Goal: Task Accomplishment & Management: Manage account settings

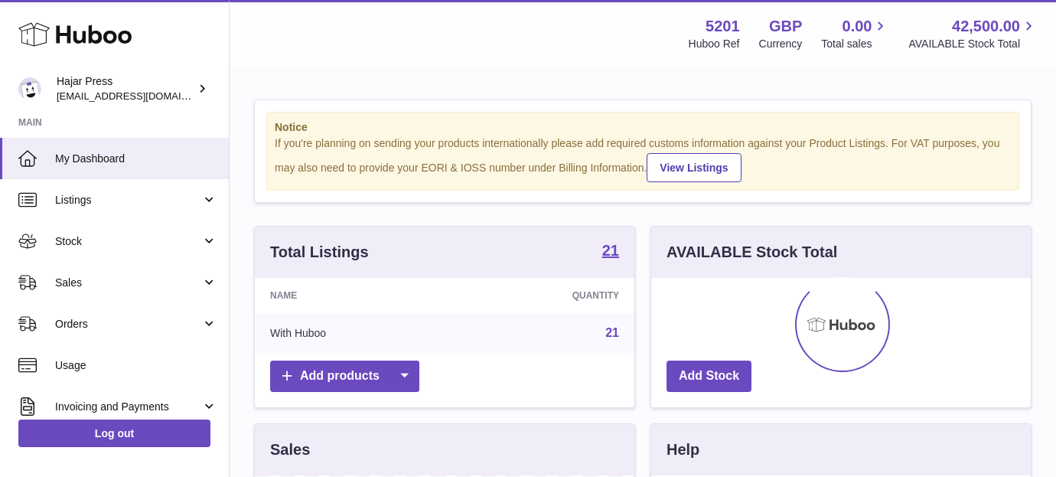
scroll to position [239, 379]
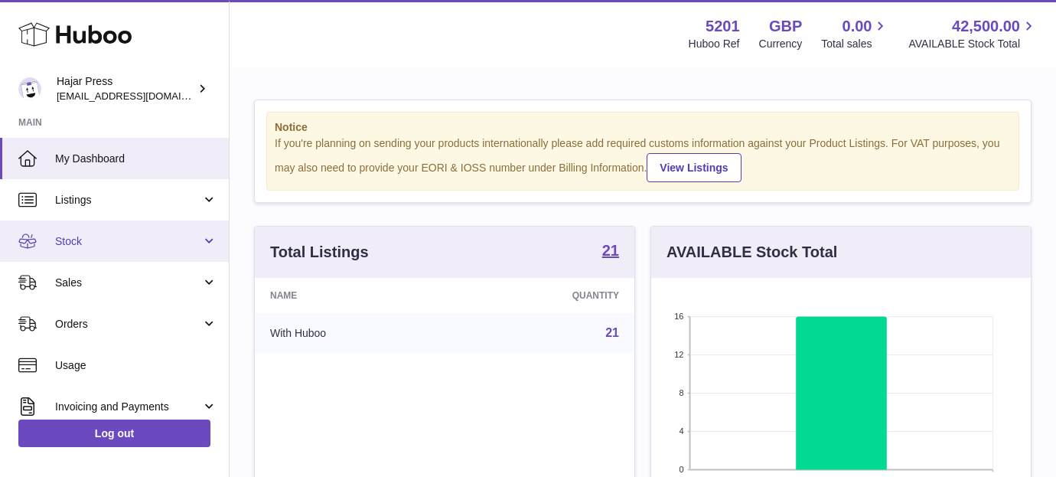
click at [189, 236] on span "Stock" at bounding box center [128, 241] width 146 height 15
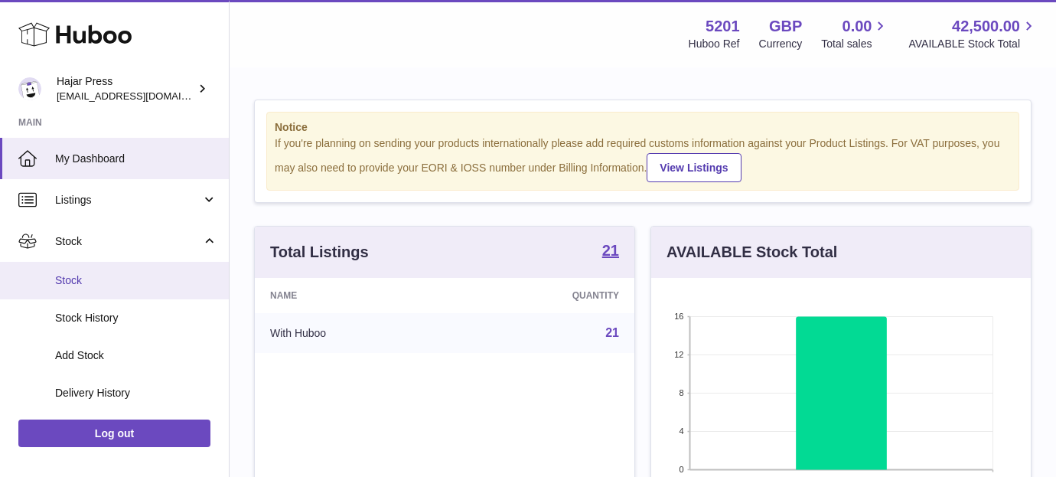
click at [174, 288] on link "Stock" at bounding box center [114, 280] width 229 height 37
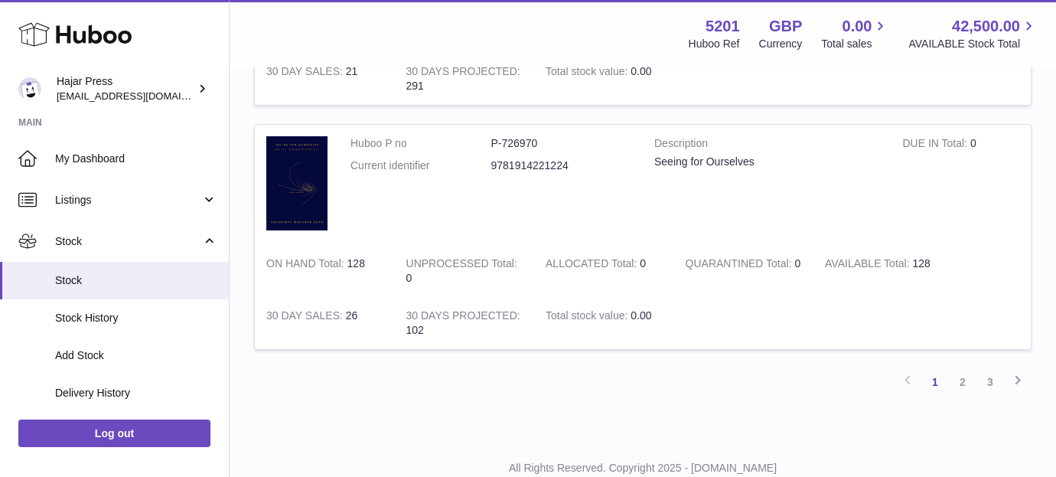
scroll to position [2369, 0]
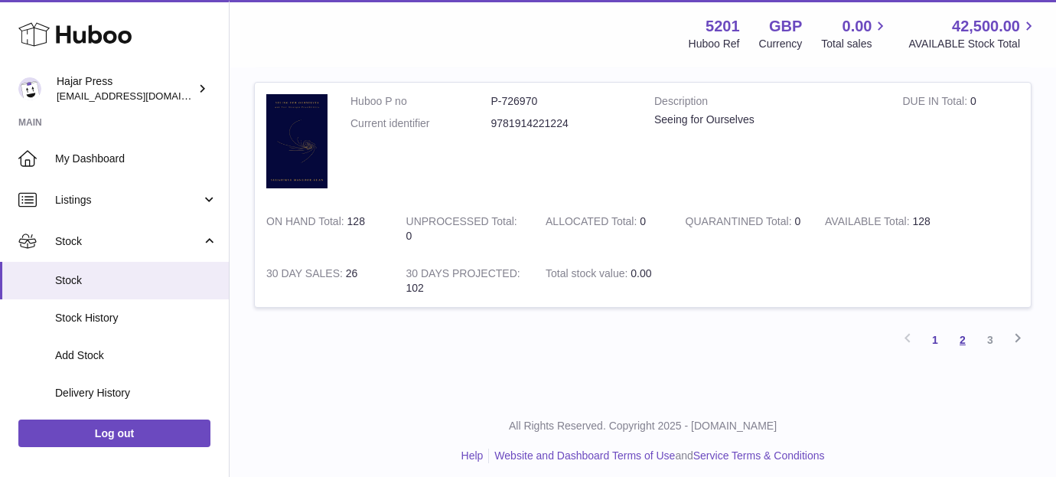
click at [966, 343] on link "2" at bounding box center [963, 340] width 28 height 28
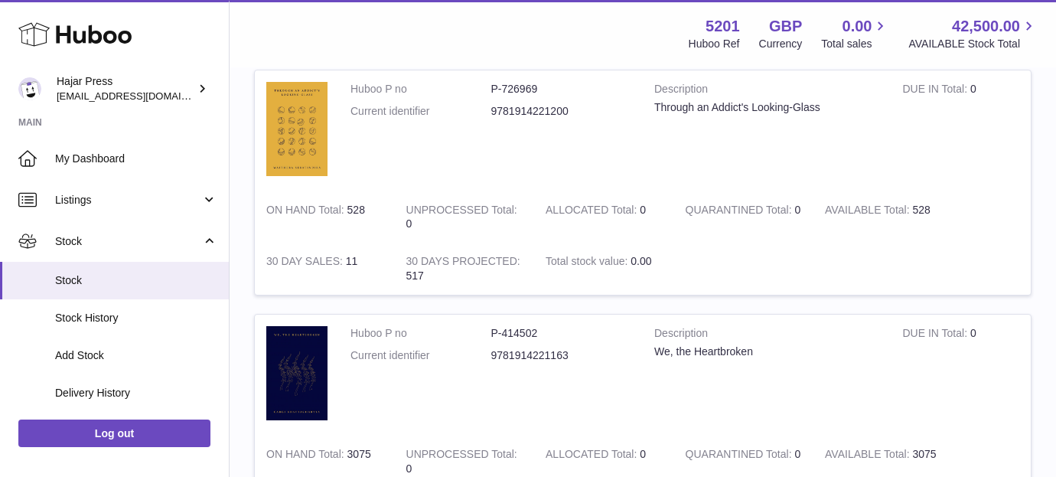
scroll to position [217, 0]
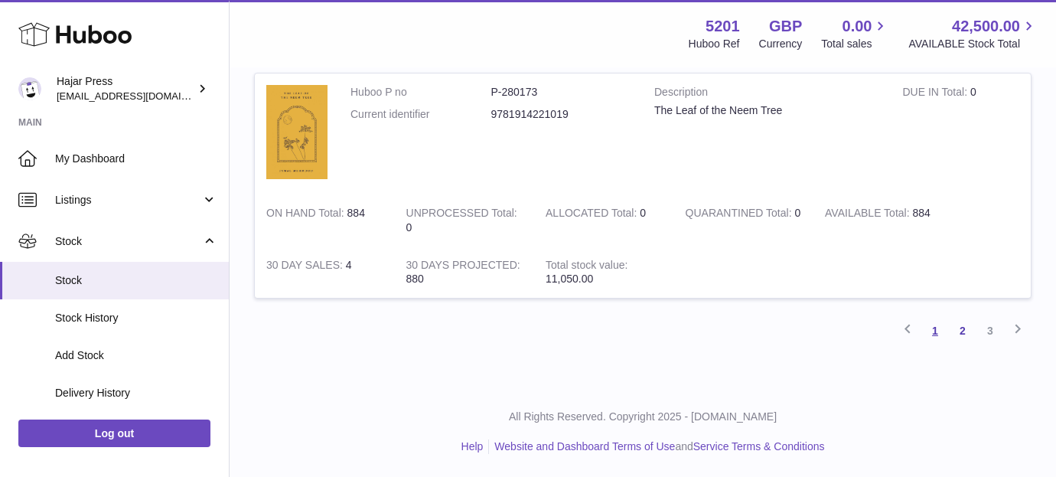
click at [926, 333] on link "1" at bounding box center [935, 331] width 28 height 28
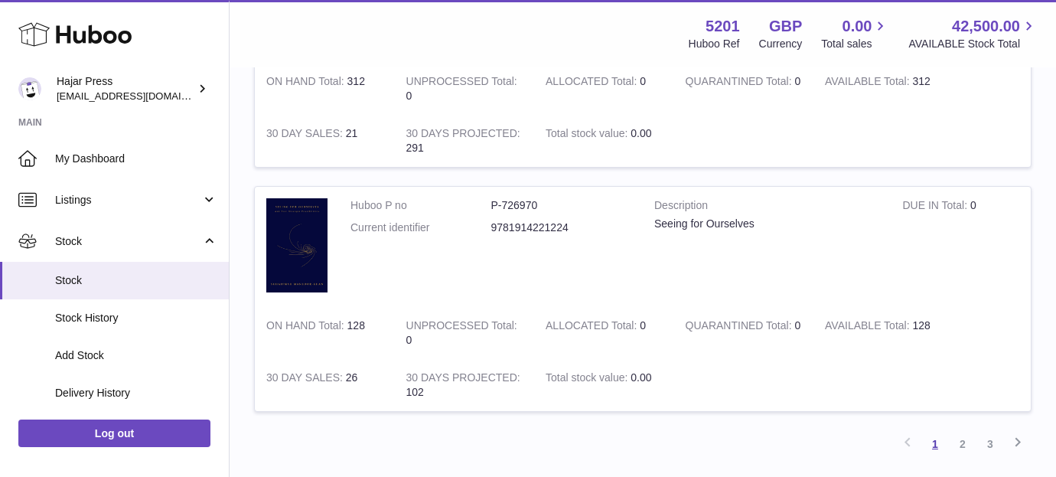
scroll to position [2378, 0]
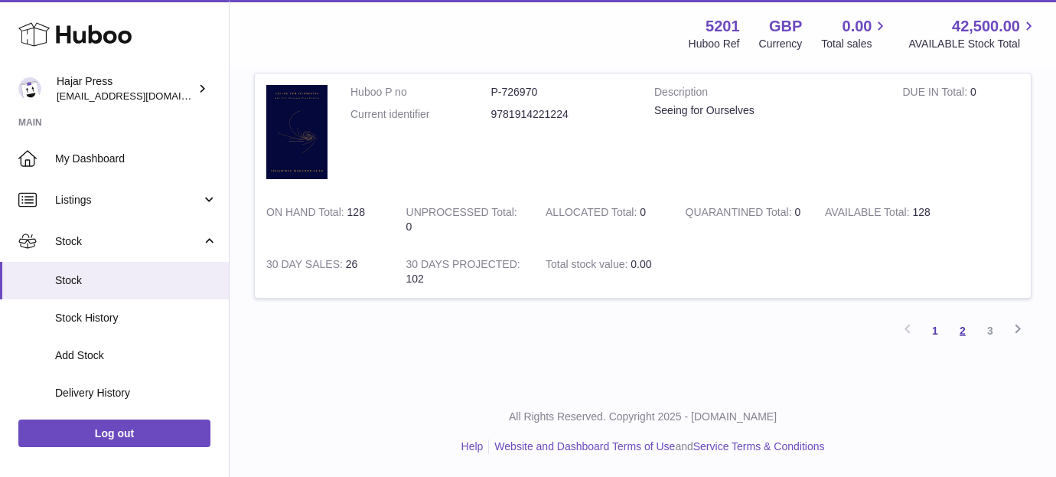
click at [956, 329] on link "2" at bounding box center [963, 331] width 28 height 28
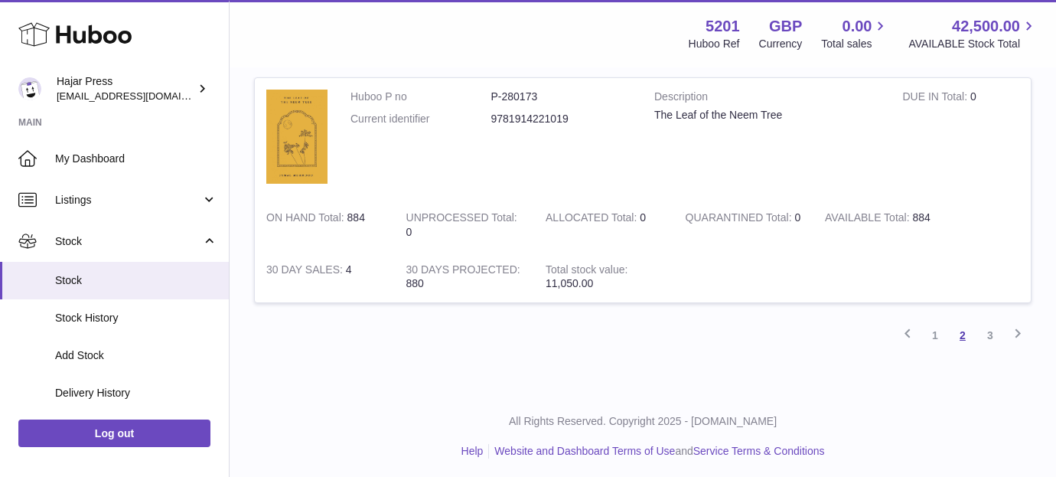
scroll to position [2400, 0]
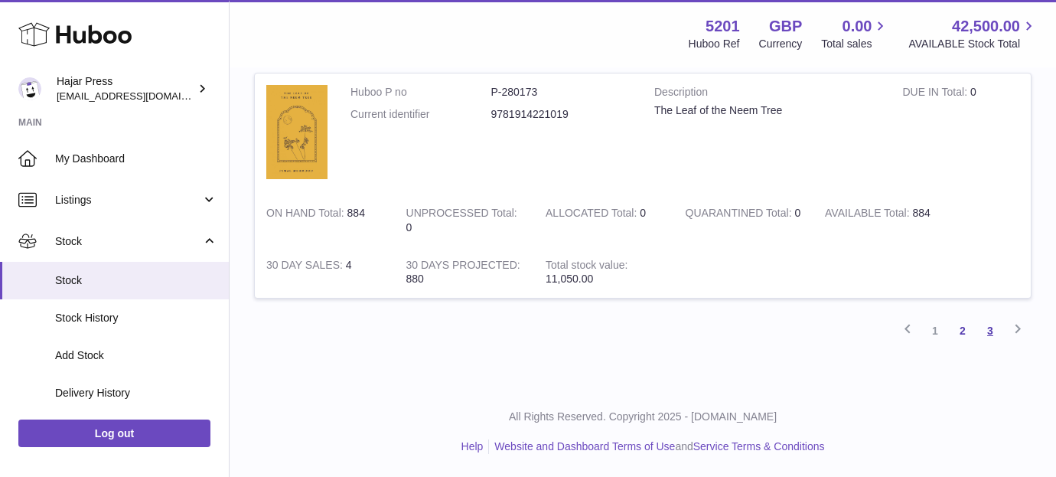
click at [989, 327] on link "3" at bounding box center [990, 331] width 28 height 28
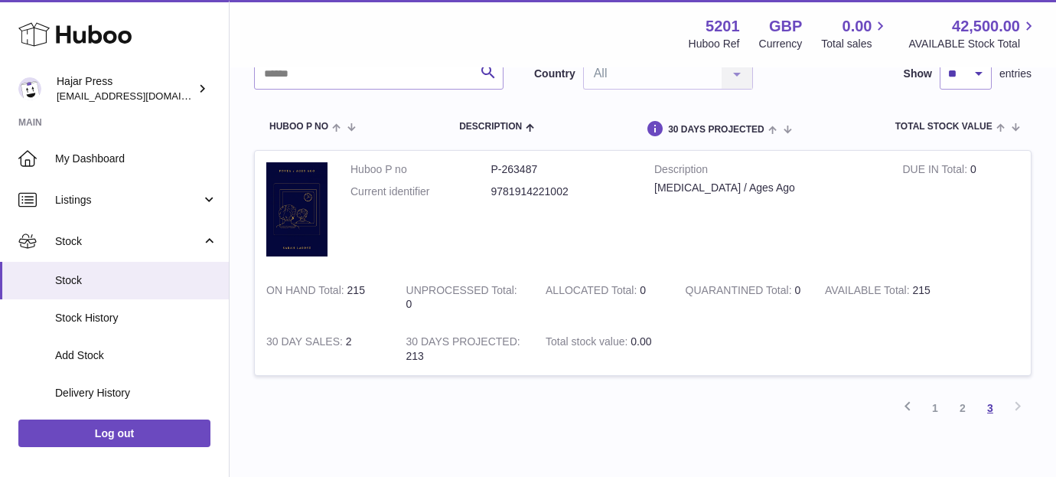
scroll to position [145, 0]
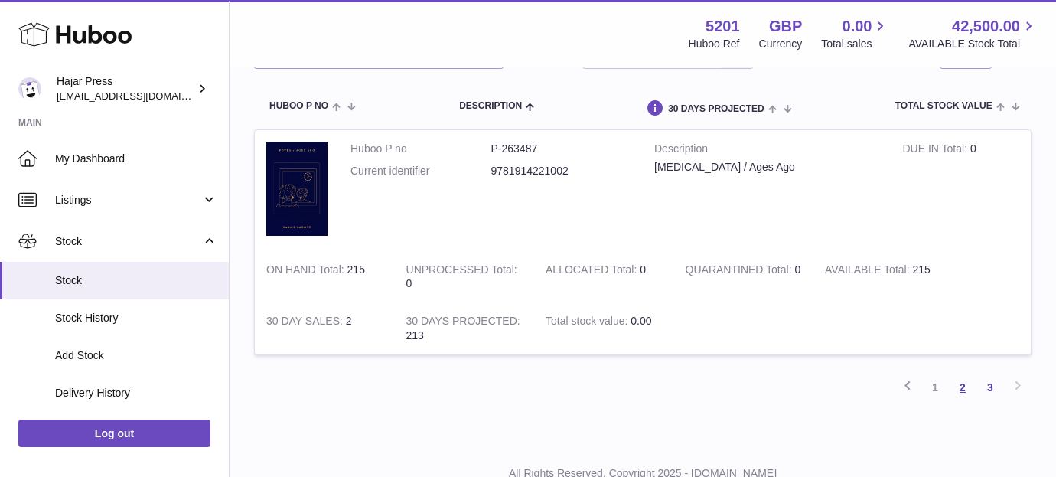
click at [958, 392] on link "2" at bounding box center [963, 387] width 28 height 28
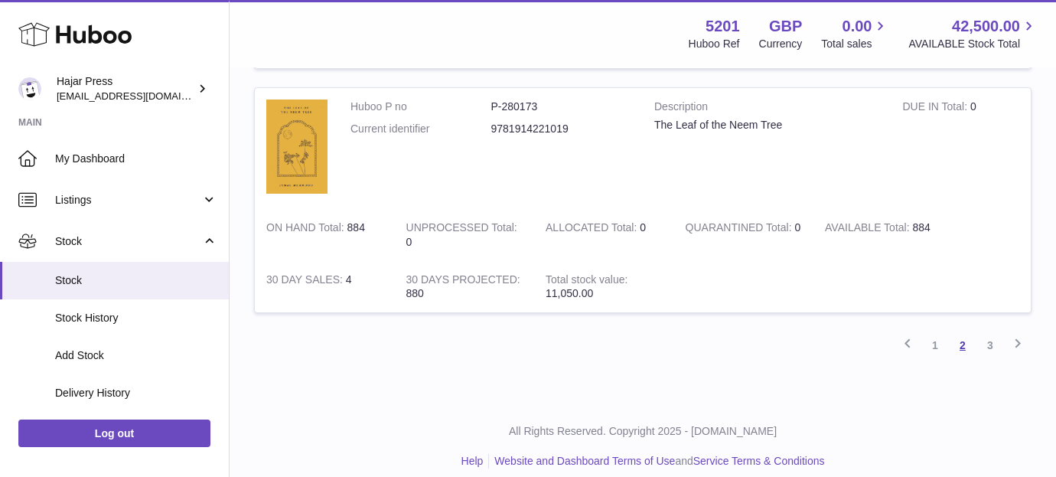
scroll to position [2400, 0]
